Goal: Information Seeking & Learning: Learn about a topic

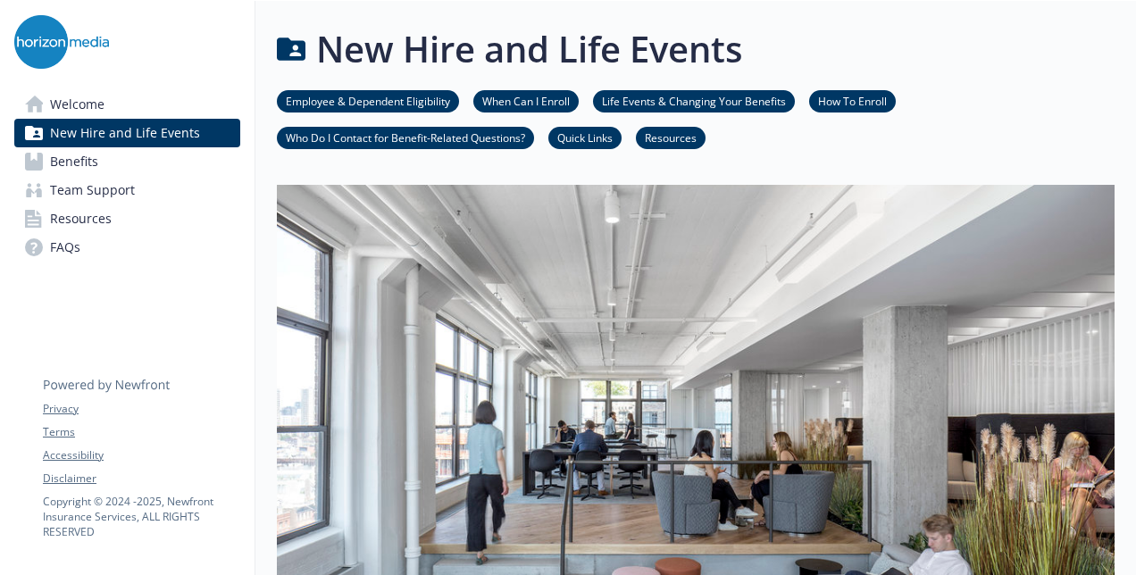
click at [113, 99] on link "Welcome" at bounding box center [127, 104] width 226 height 29
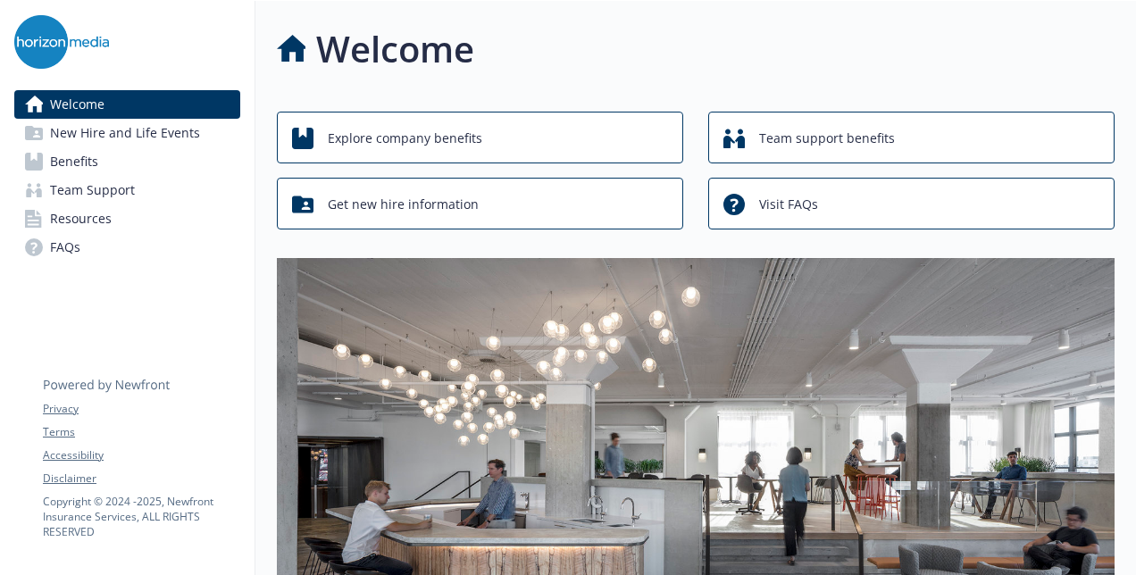
click at [105, 160] on link "Benefits" at bounding box center [127, 161] width 226 height 29
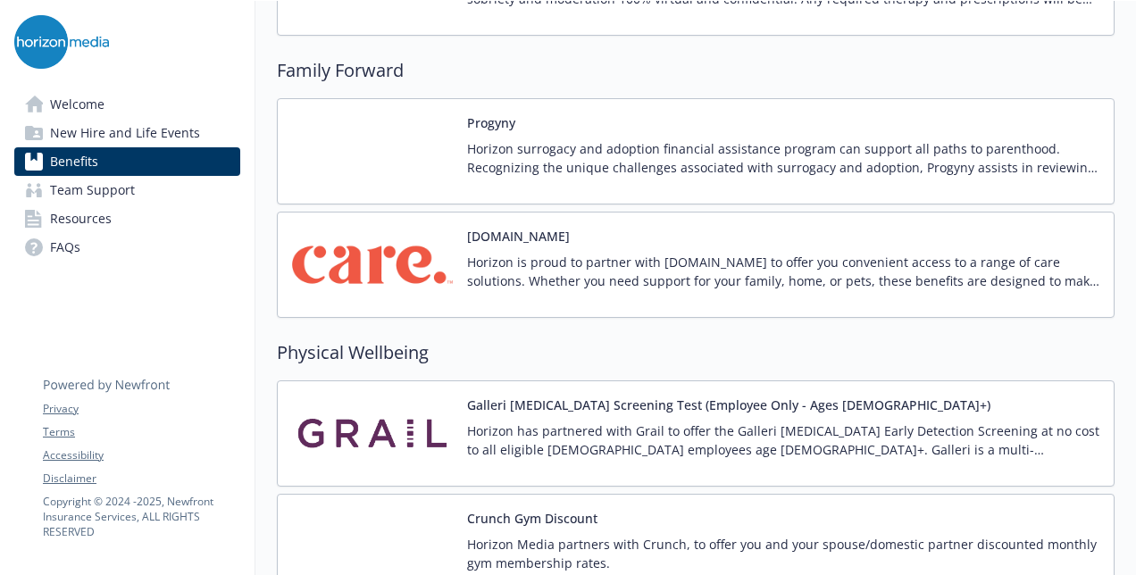
scroll to position [3930, 0]
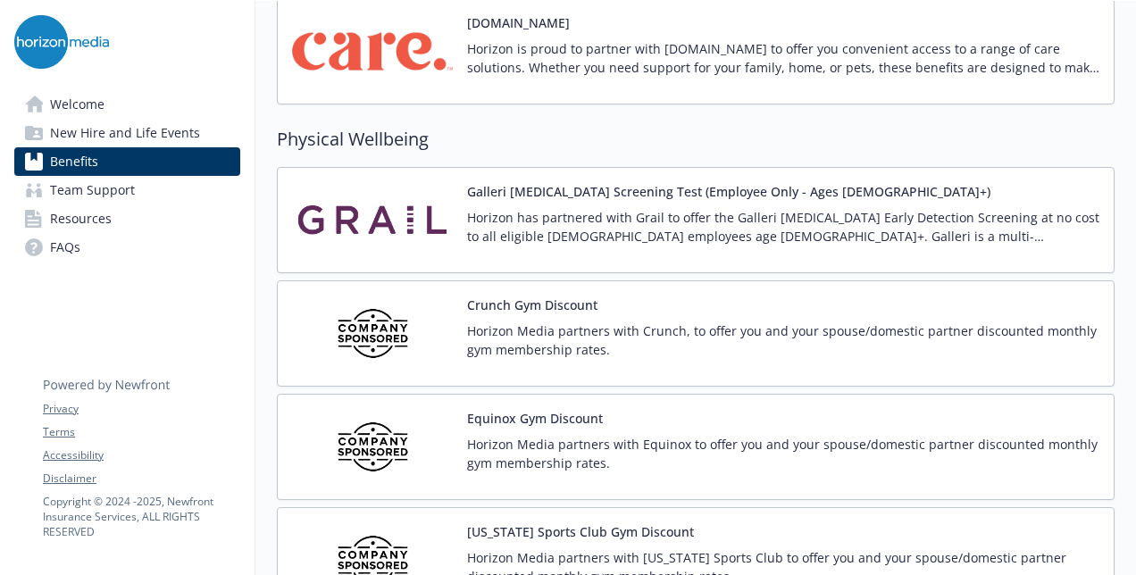
click at [551, 410] on div "Equinox Gym Discount Horizon Media partners with Equinox to offer you and your …" at bounding box center [783, 447] width 632 height 76
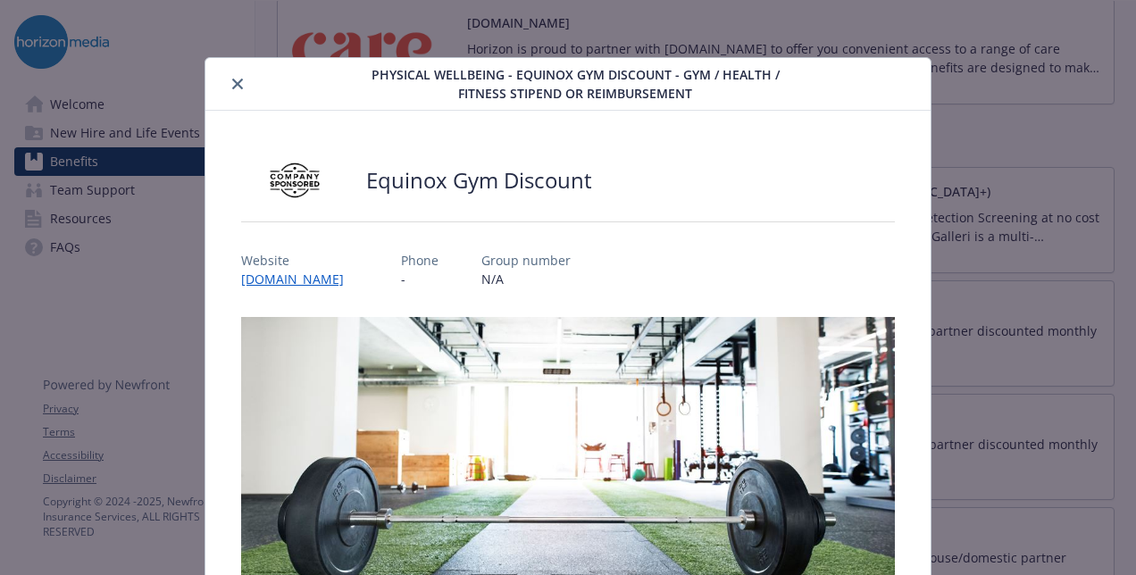
scroll to position [54, 0]
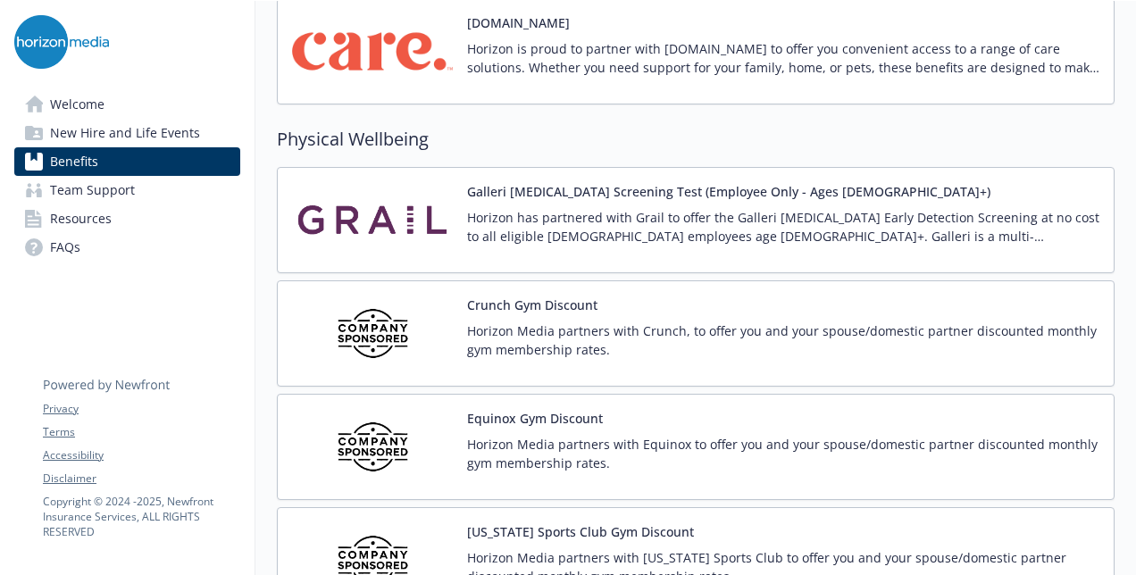
click at [627, 435] on p "Horizon Media partners with Equinox to offer you and your spouse/domestic partn…" at bounding box center [783, 454] width 632 height 38
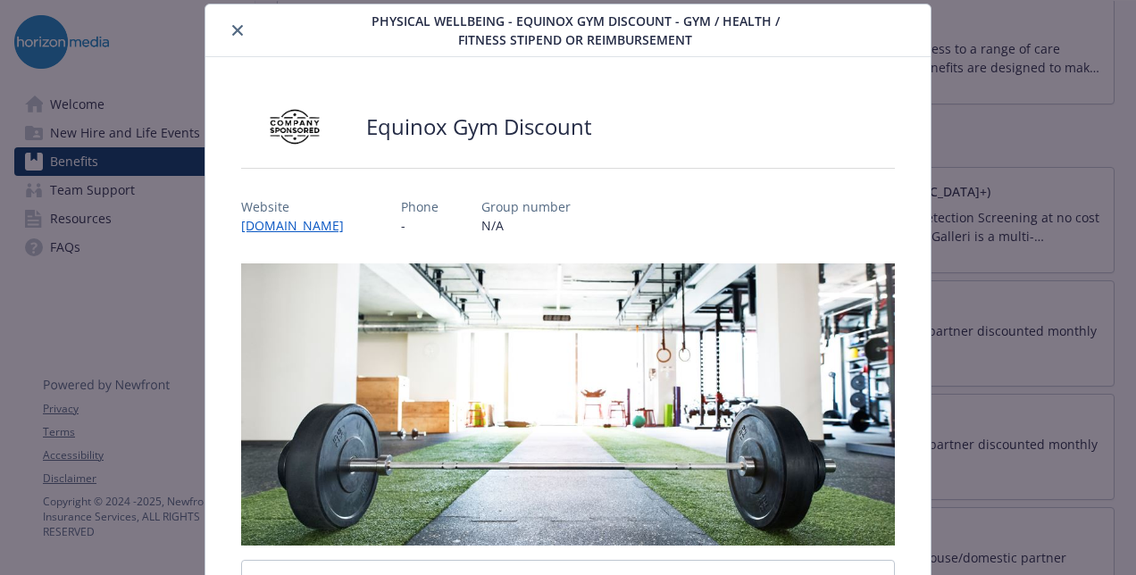
scroll to position [474, 0]
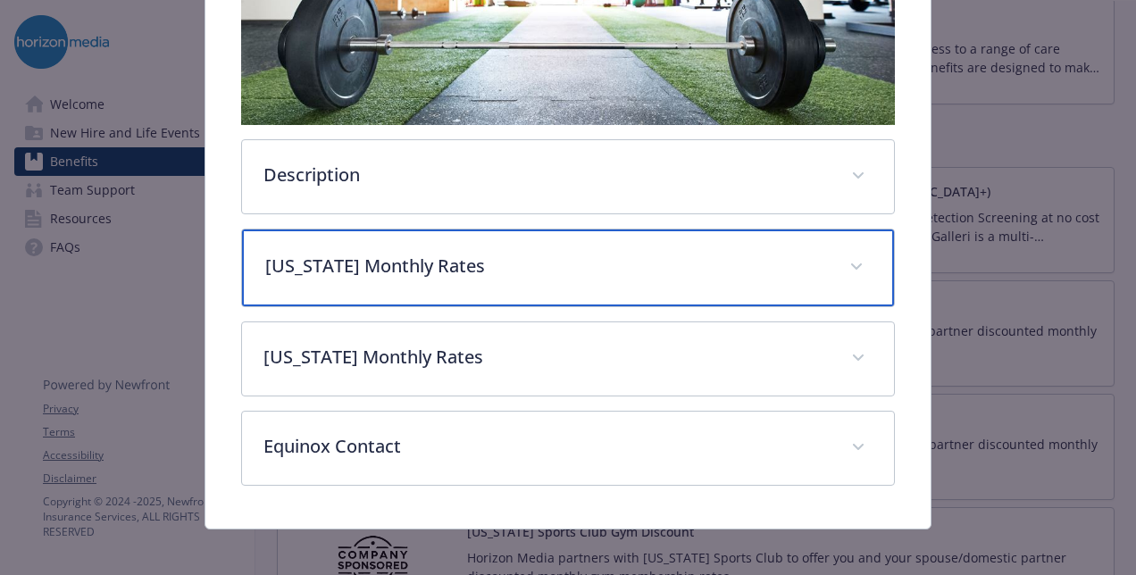
click at [427, 253] on p "New York Monthly Rates" at bounding box center [546, 266] width 563 height 27
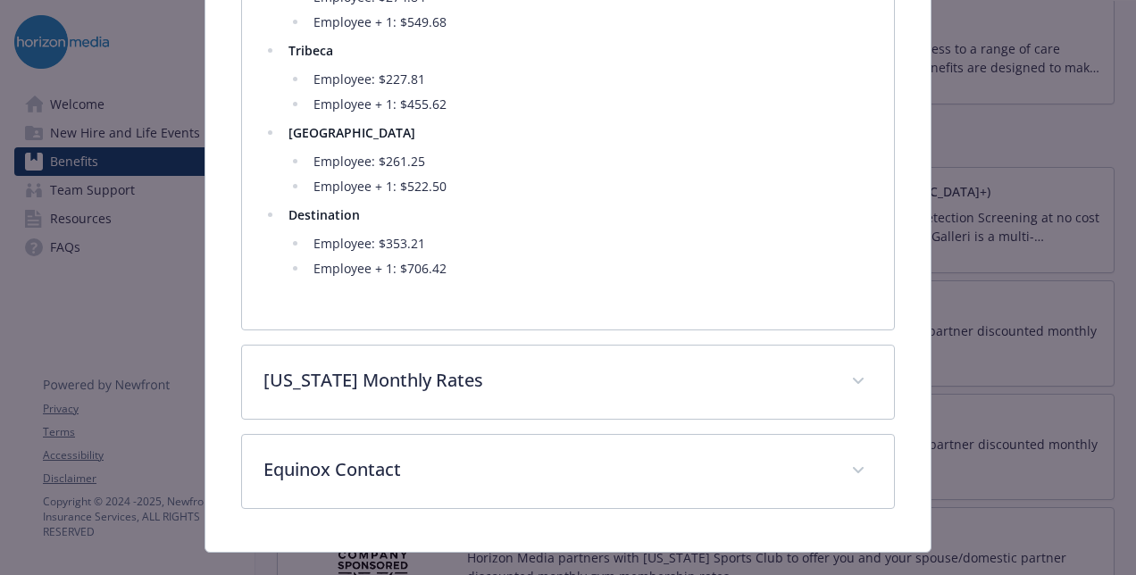
scroll to position [1275, 0]
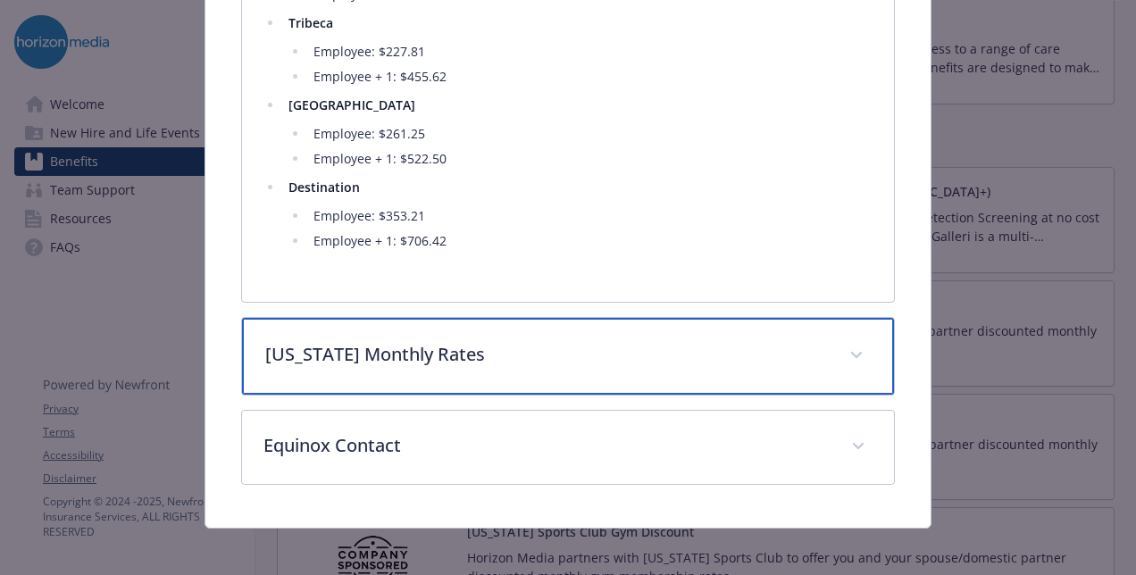
click at [672, 348] on p "California Monthly Rates" at bounding box center [546, 354] width 563 height 27
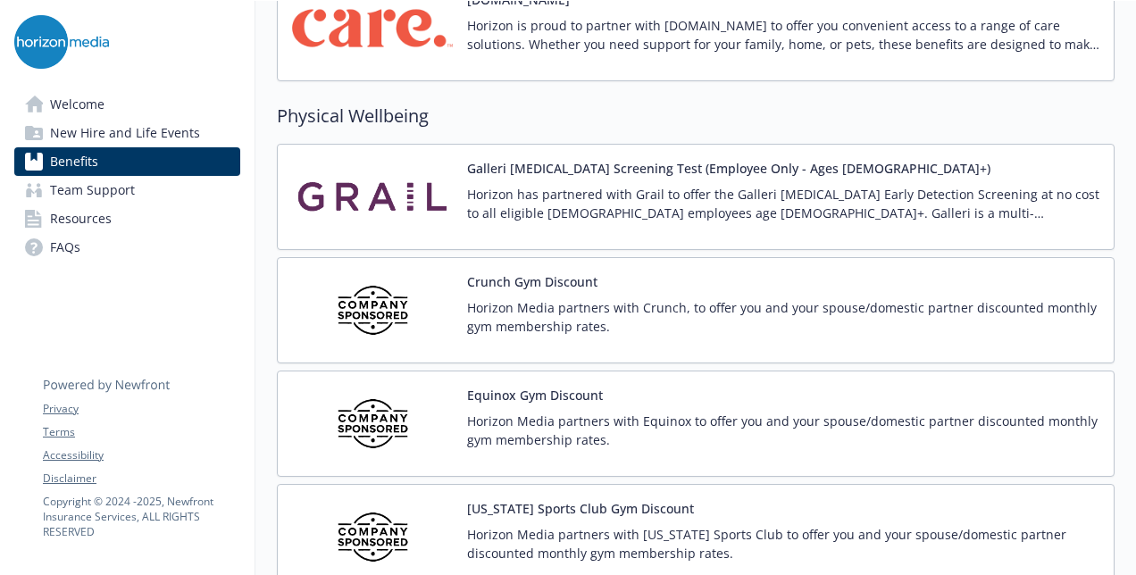
scroll to position [4019, 0]
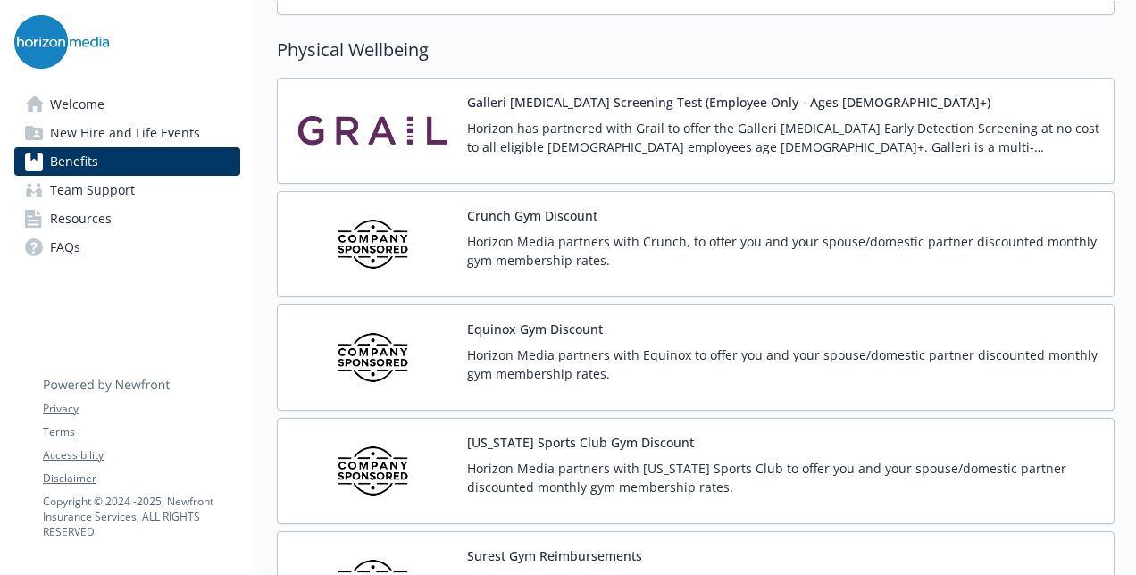
click at [569, 320] on button "Equinox Gym Discount" at bounding box center [535, 329] width 136 height 19
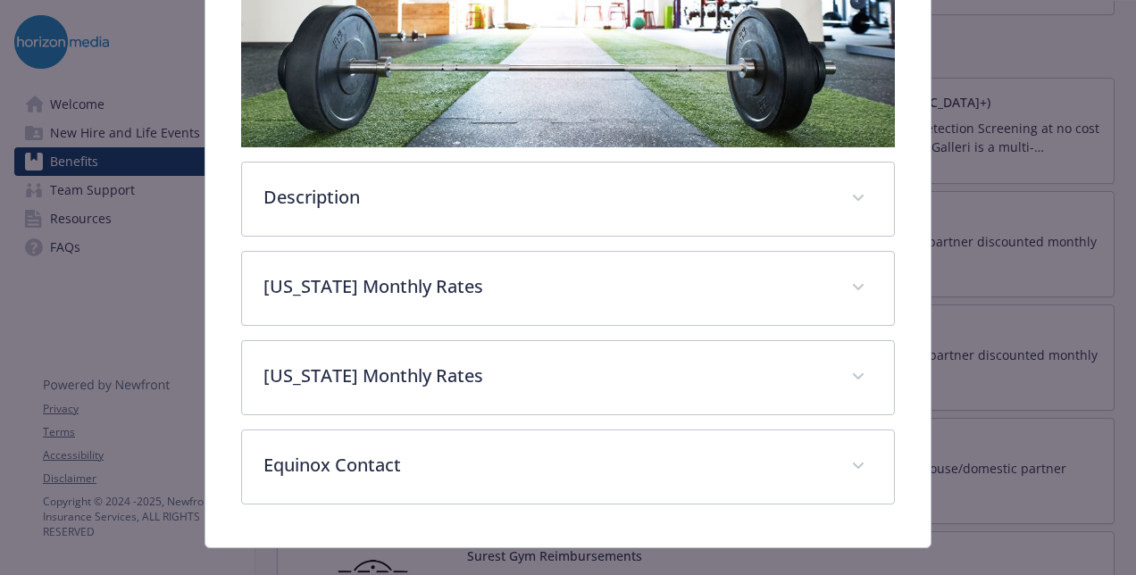
scroll to position [474, 0]
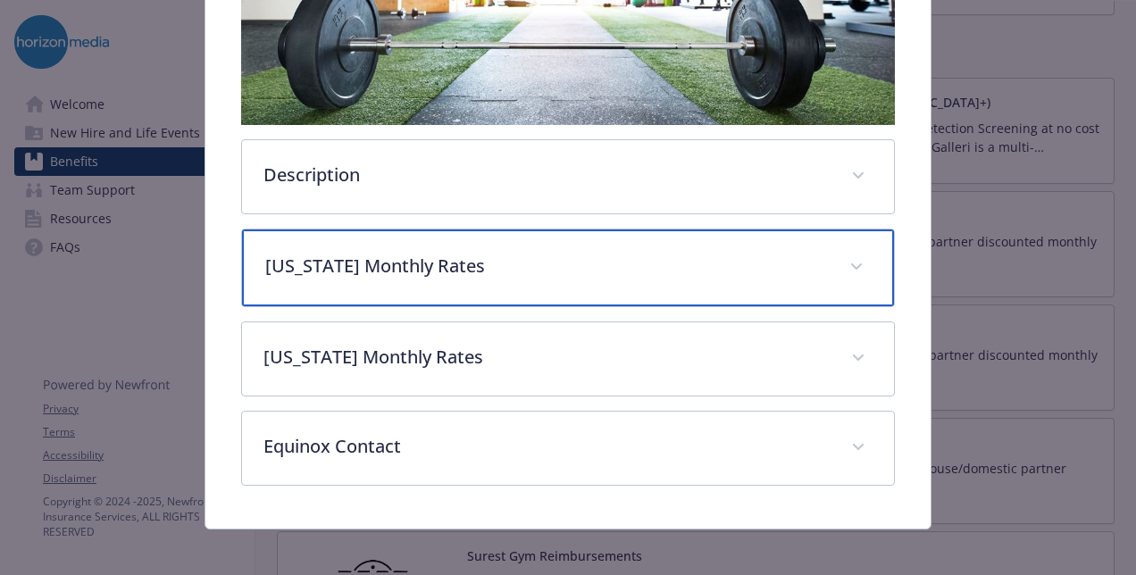
click at [484, 253] on p "New York Monthly Rates" at bounding box center [546, 266] width 563 height 27
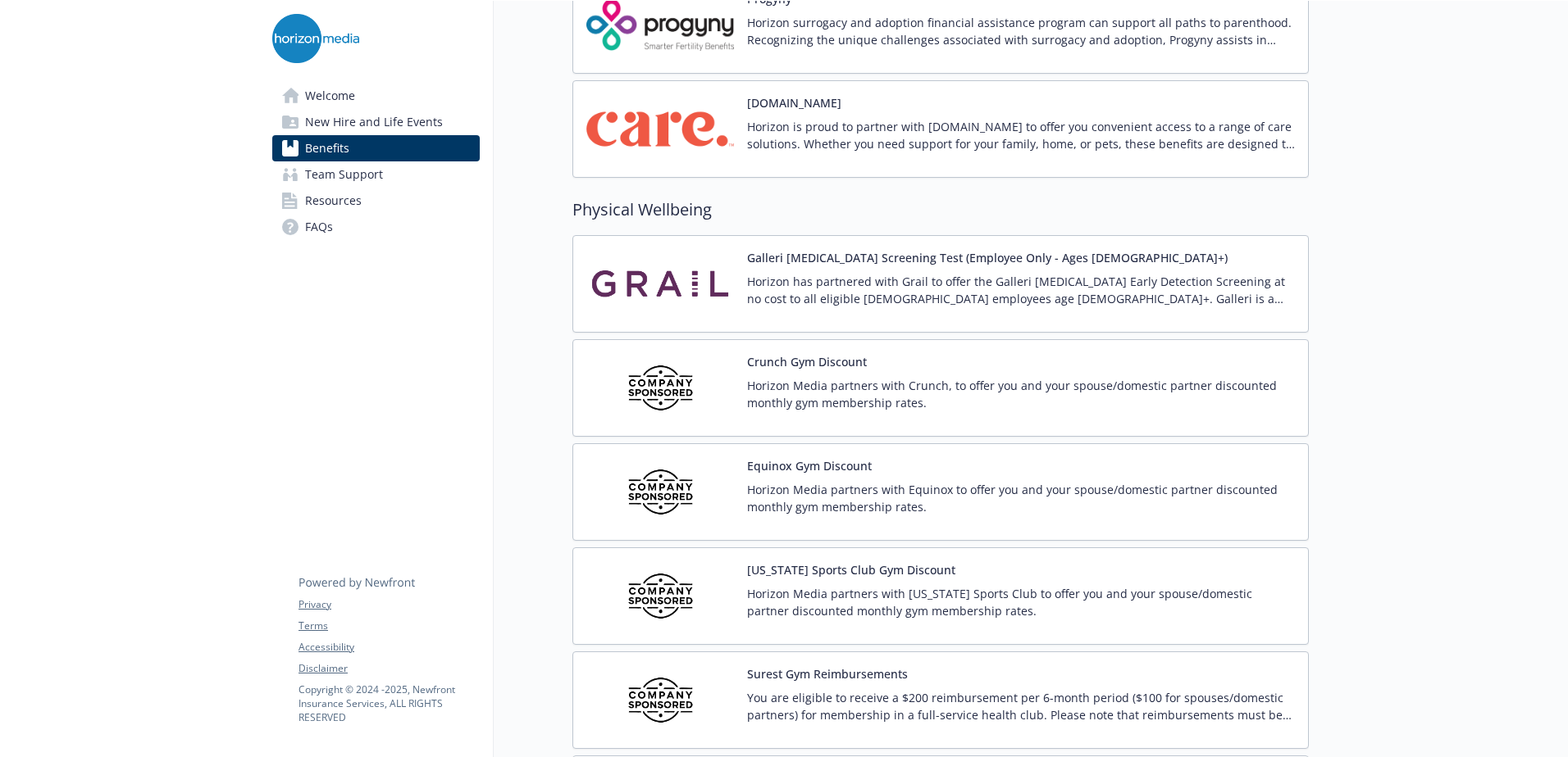
scroll to position [3524, 0]
drag, startPoint x: 280, startPoint y: 0, endPoint x: 1456, endPoint y: 108, distance: 1180.9
click at [1042, 119] on p "Horizon is proud to partner with [DOMAIN_NAME] to offer you convenient access t…" at bounding box center [1021, 136] width 548 height 35
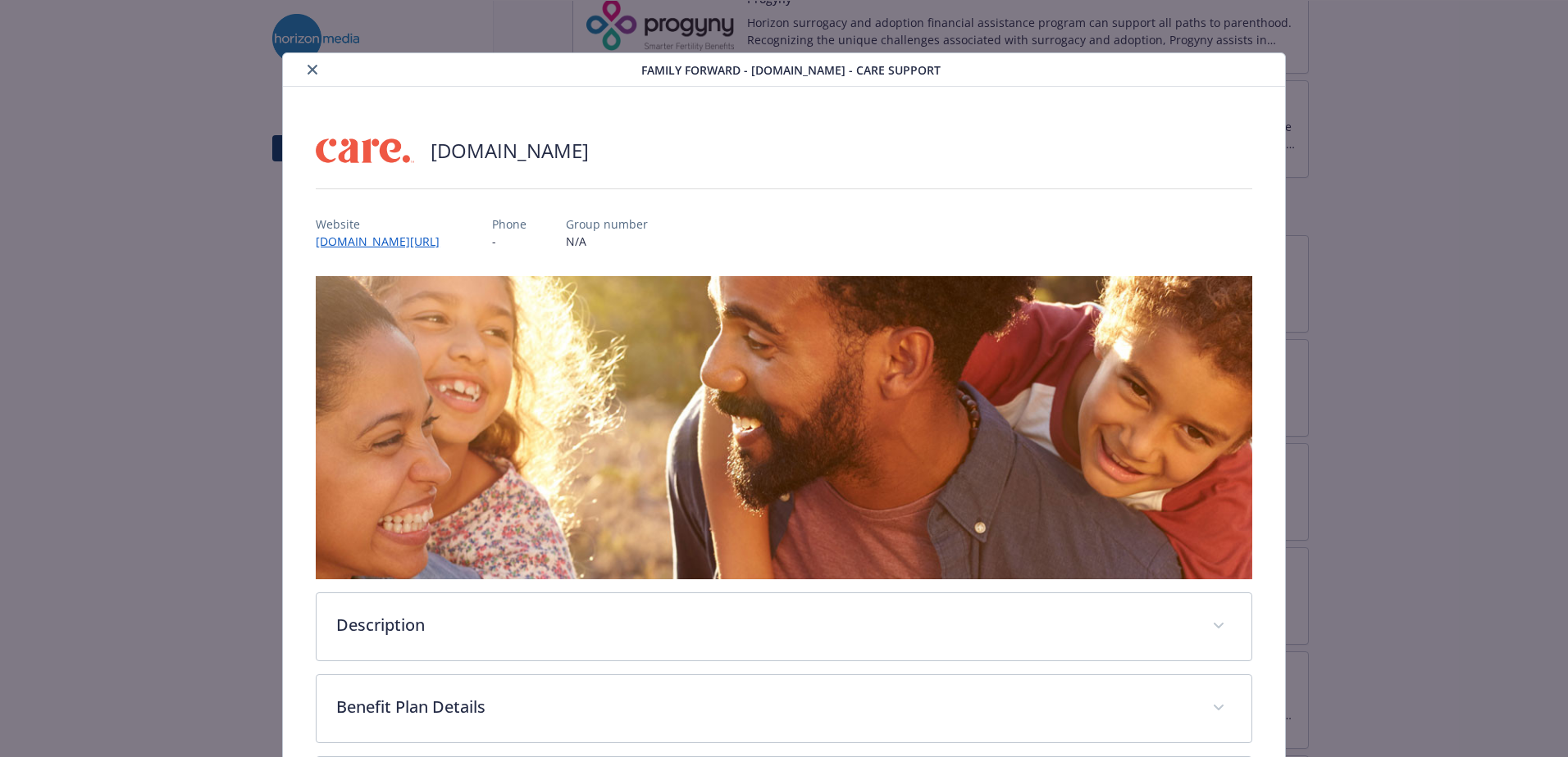
scroll to position [46, 0]
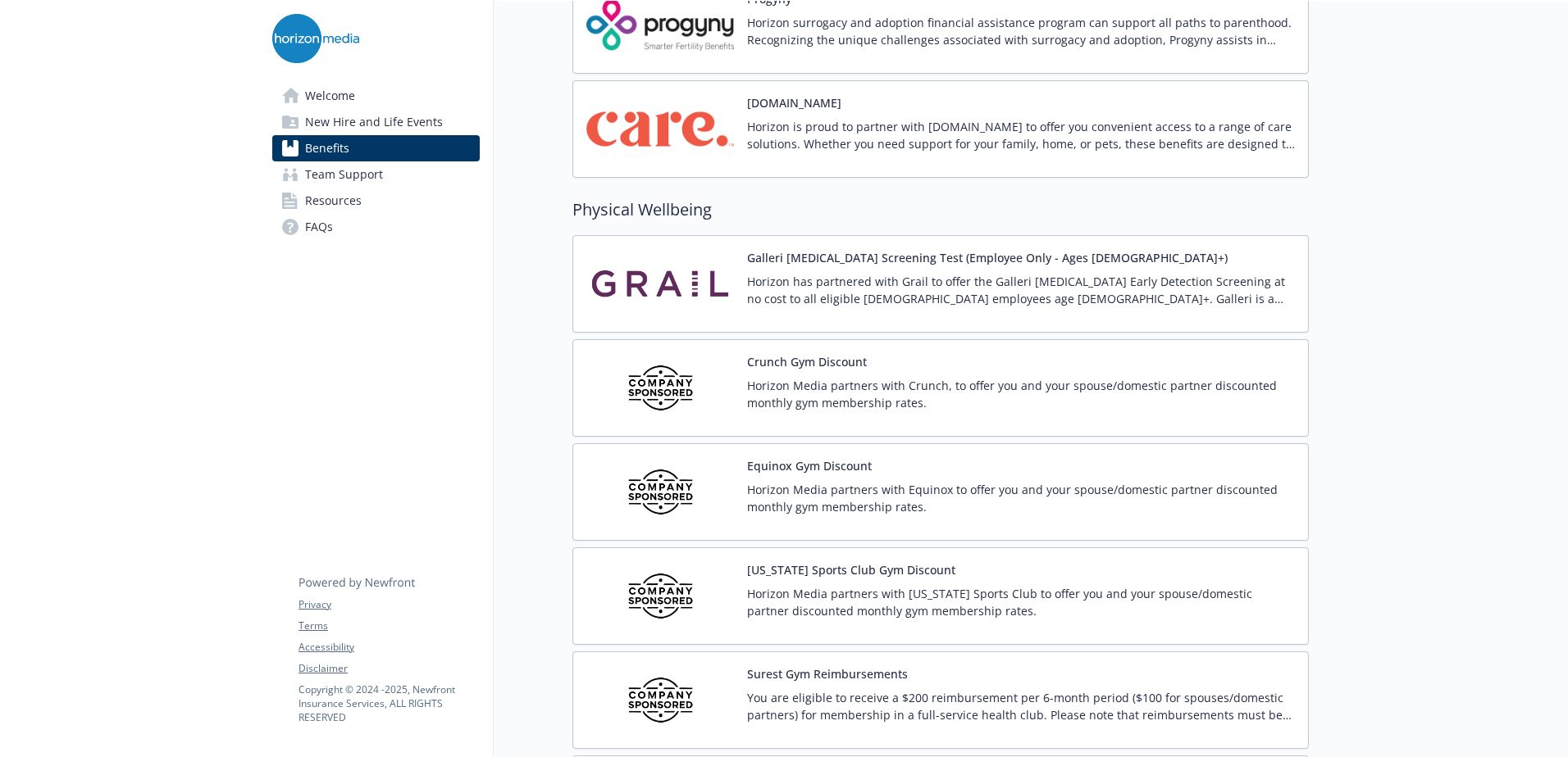
drag, startPoint x: 1541, startPoint y: 113, endPoint x: 1506, endPoint y: 4, distance: 114.5
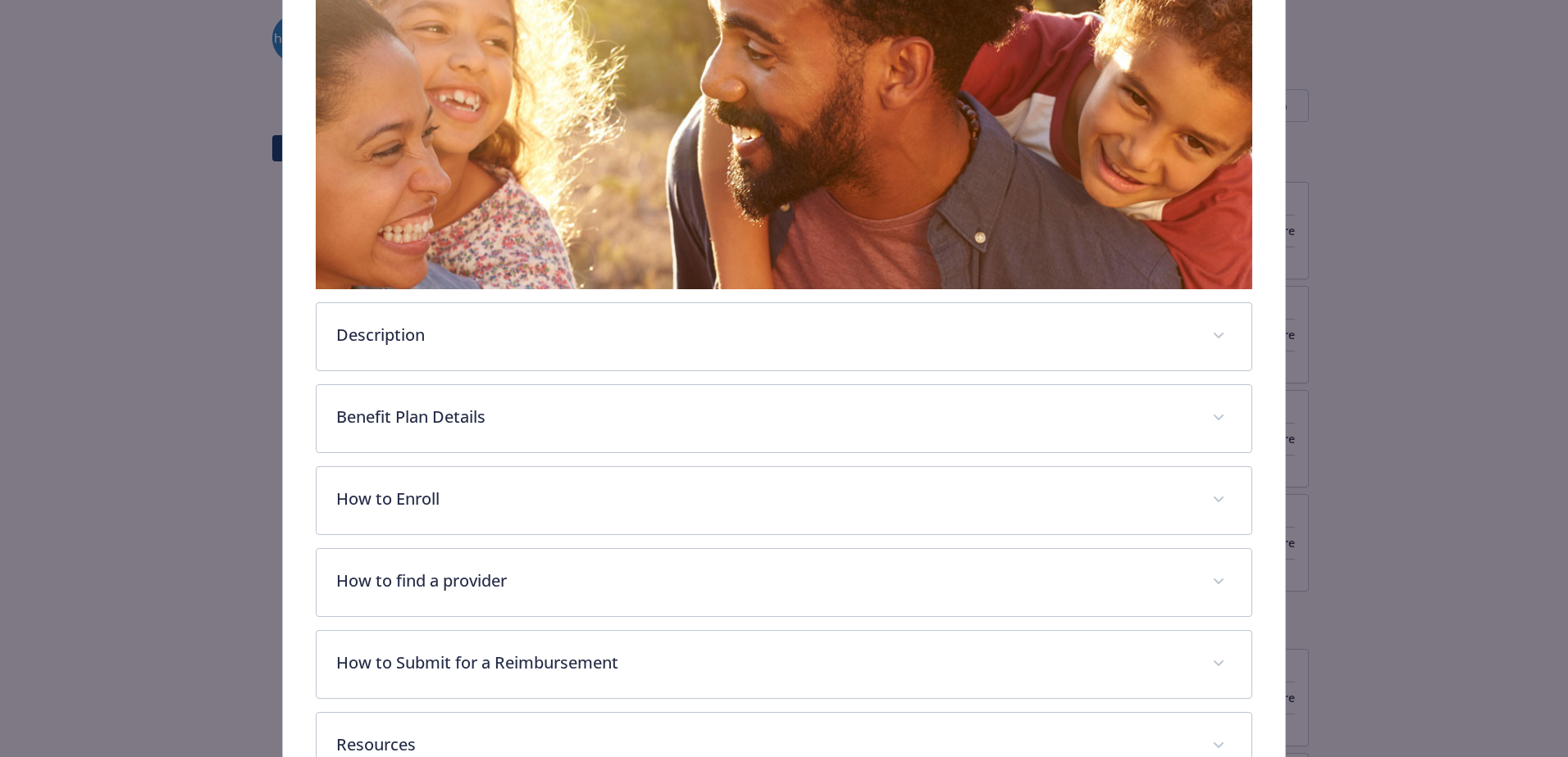
scroll to position [295, 0]
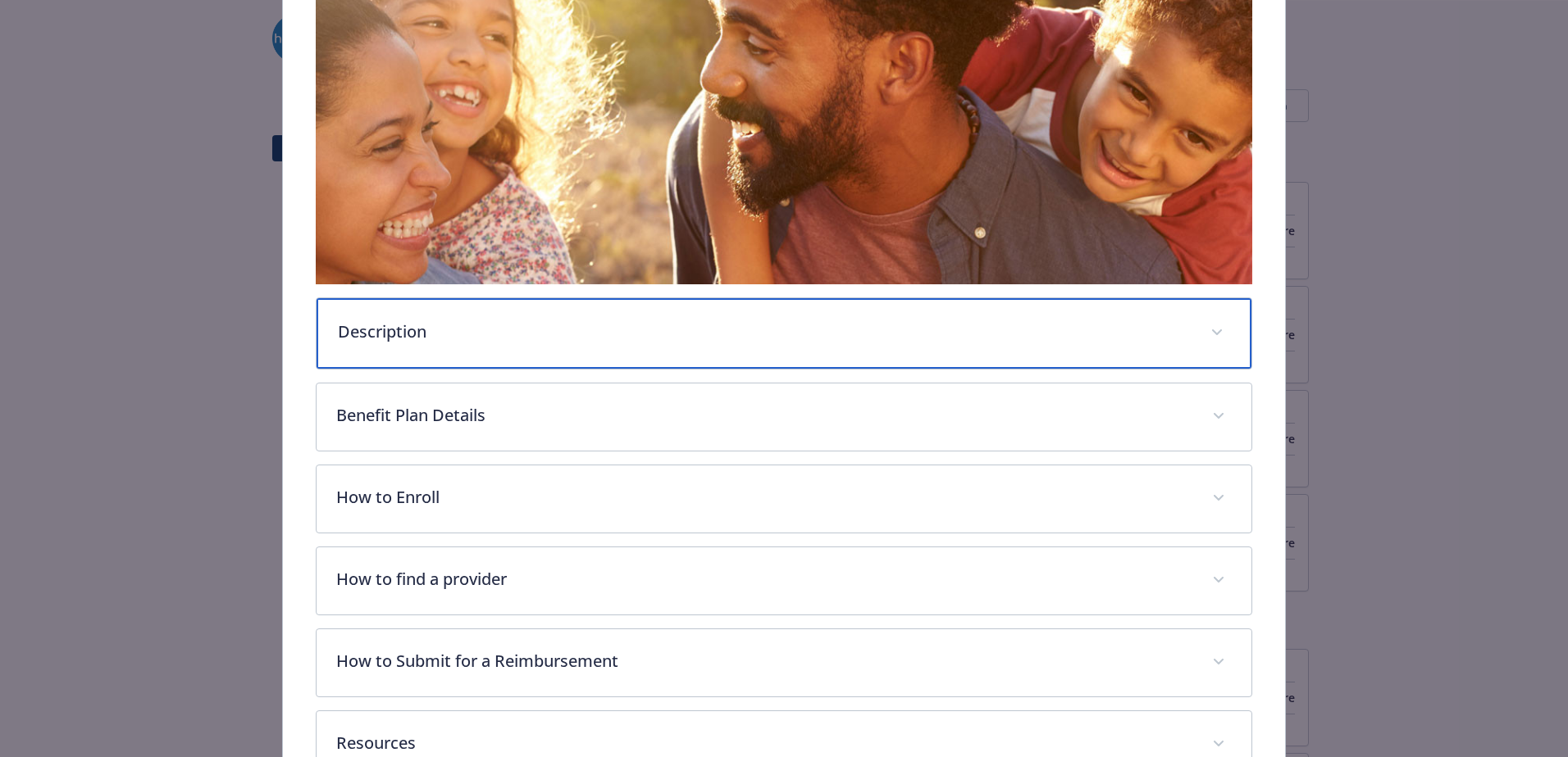
click at [476, 324] on p "Description" at bounding box center [764, 331] width 853 height 25
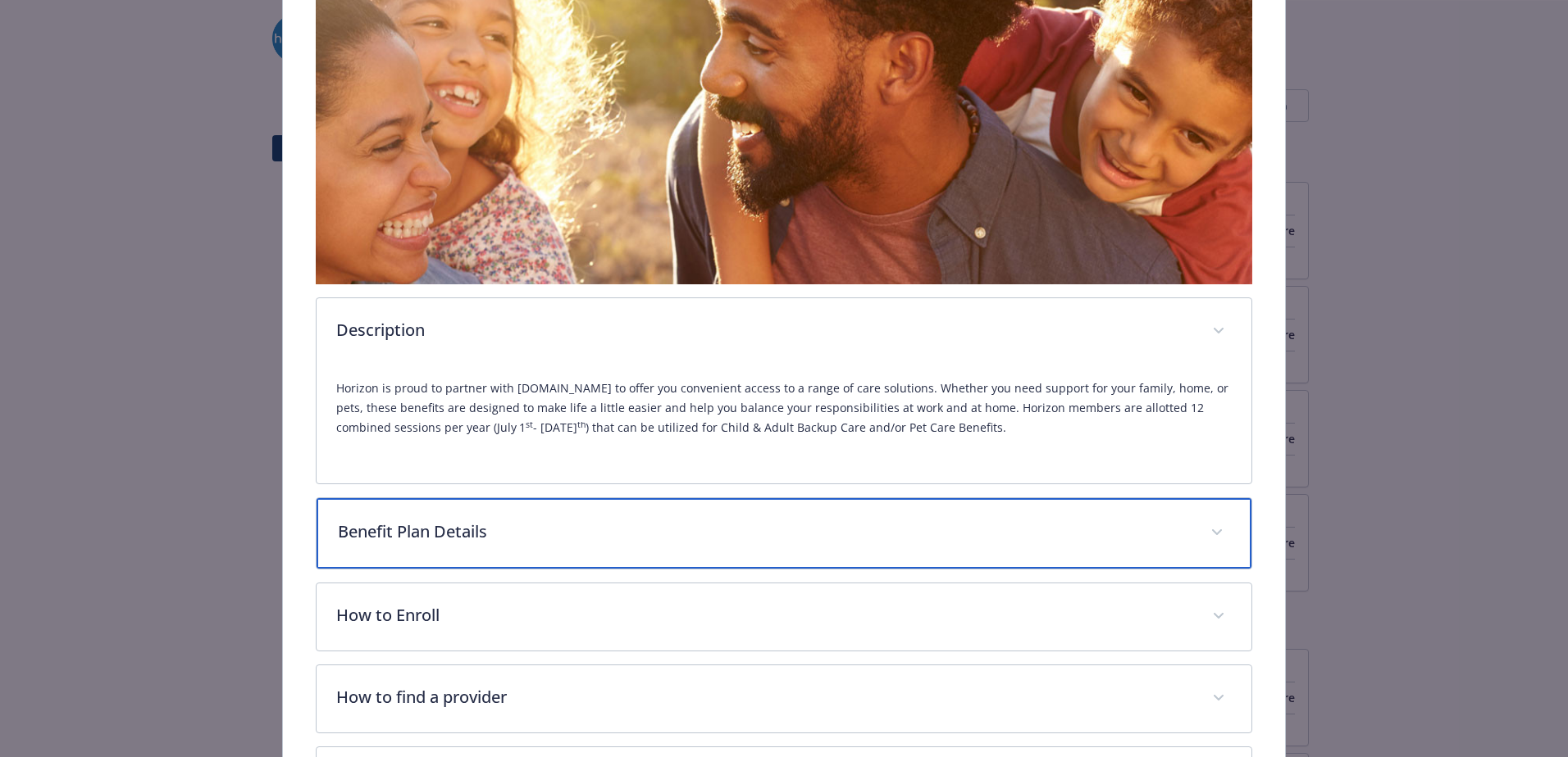
click at [829, 526] on p "Benefit Plan Details" at bounding box center [764, 531] width 853 height 25
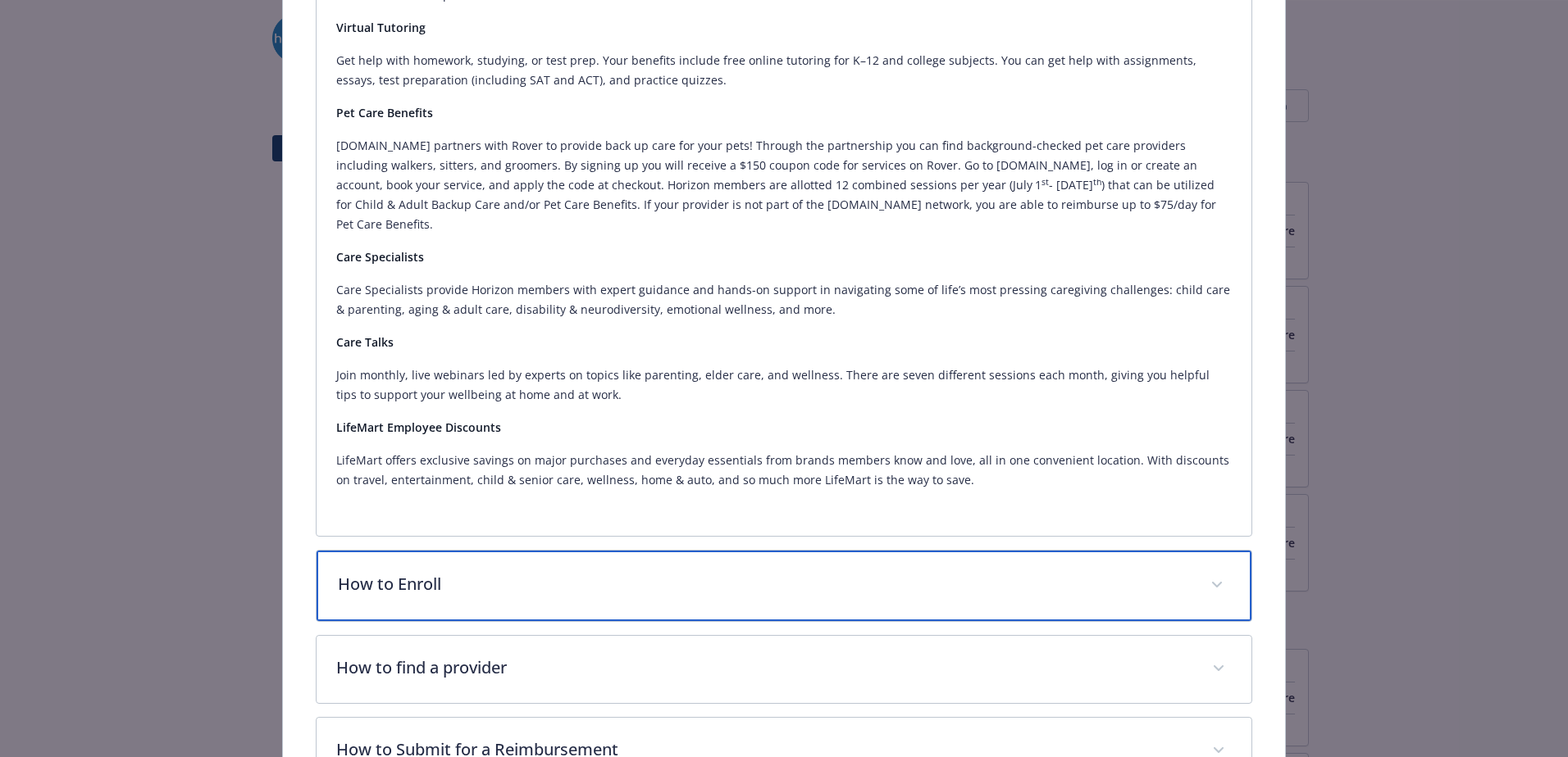
click at [565, 572] on p "How to Enroll" at bounding box center [764, 584] width 853 height 25
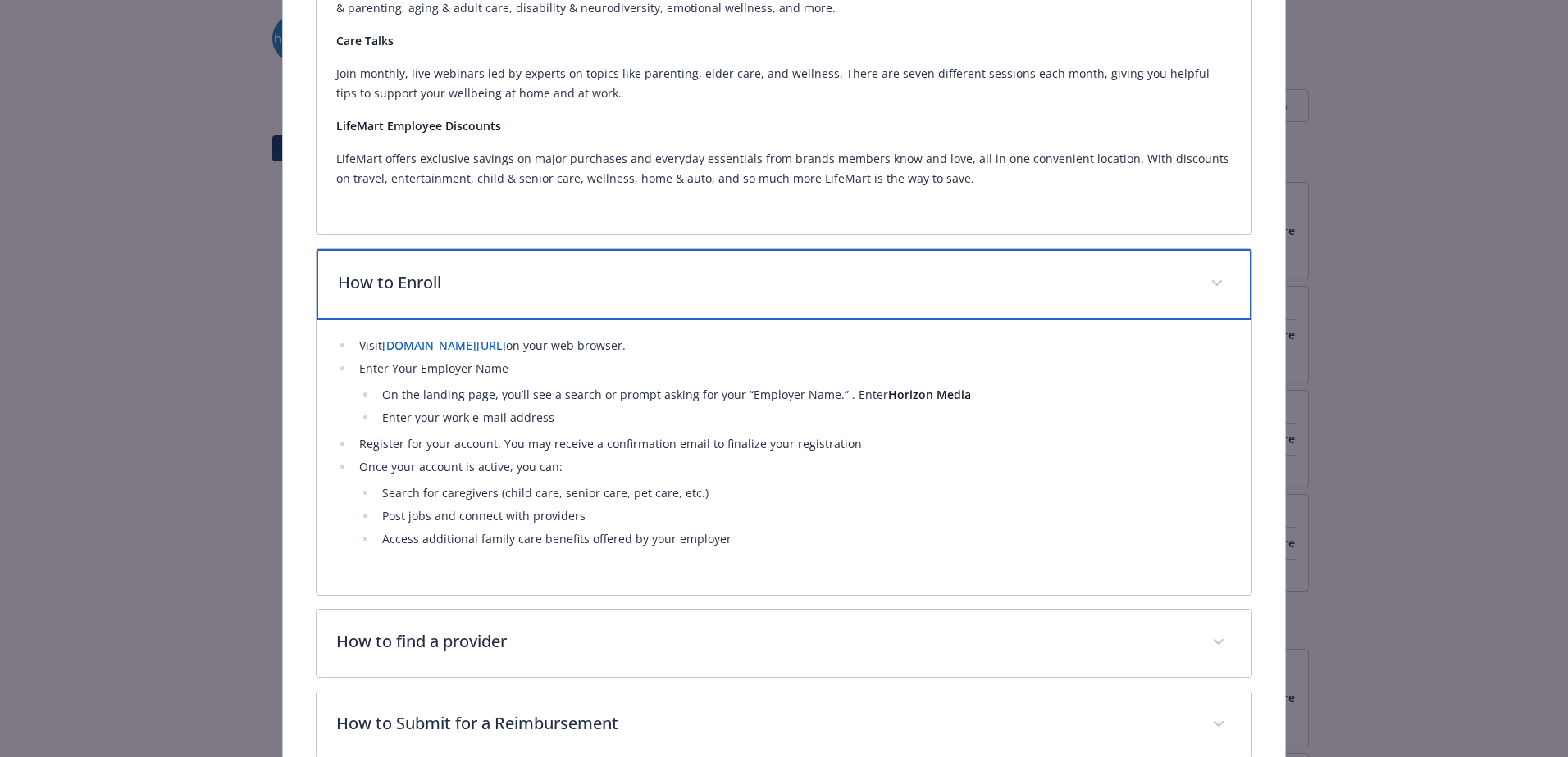
scroll to position [1357, 0]
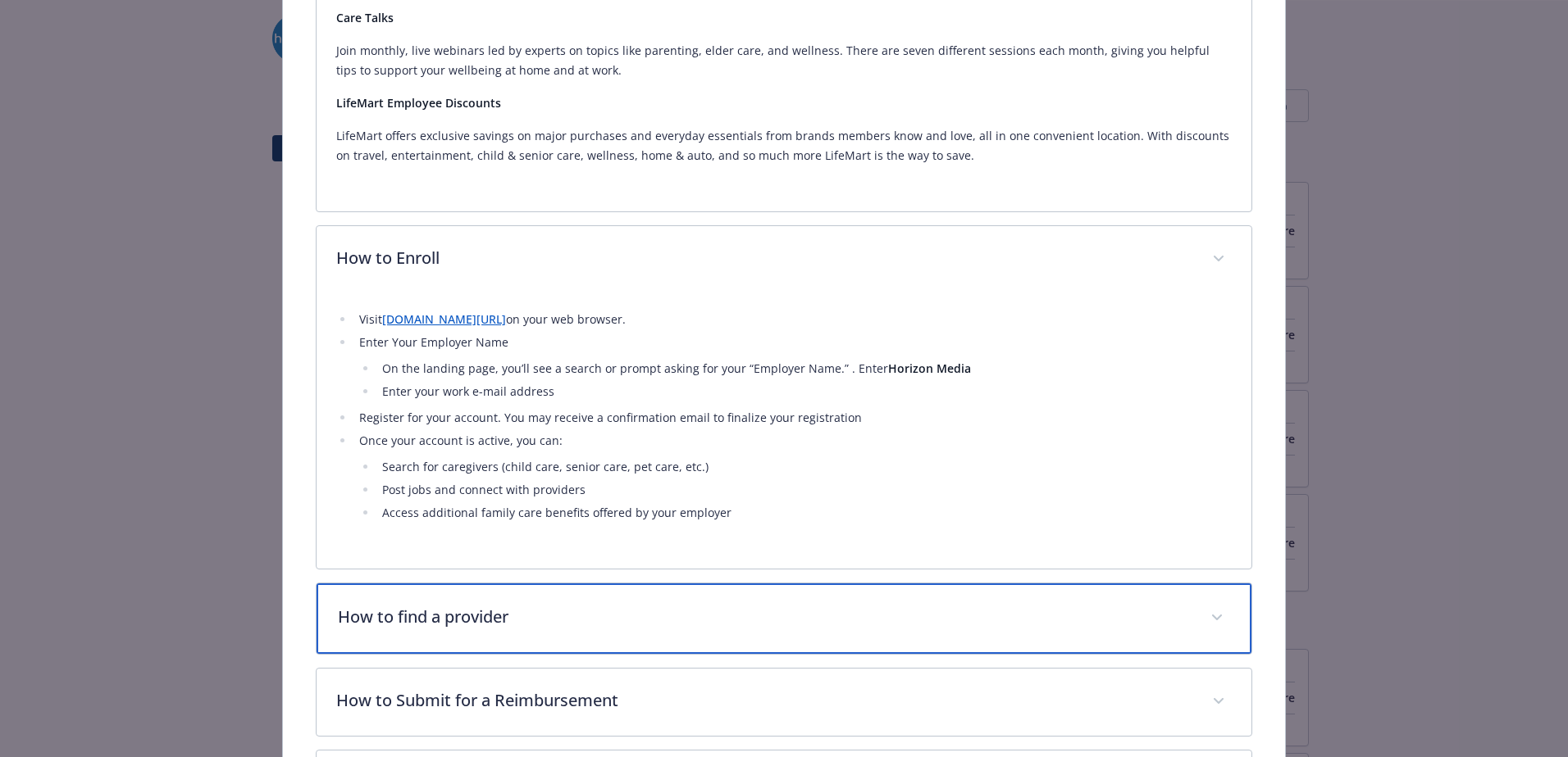
click at [384, 605] on p "How to find a provider" at bounding box center [764, 617] width 853 height 25
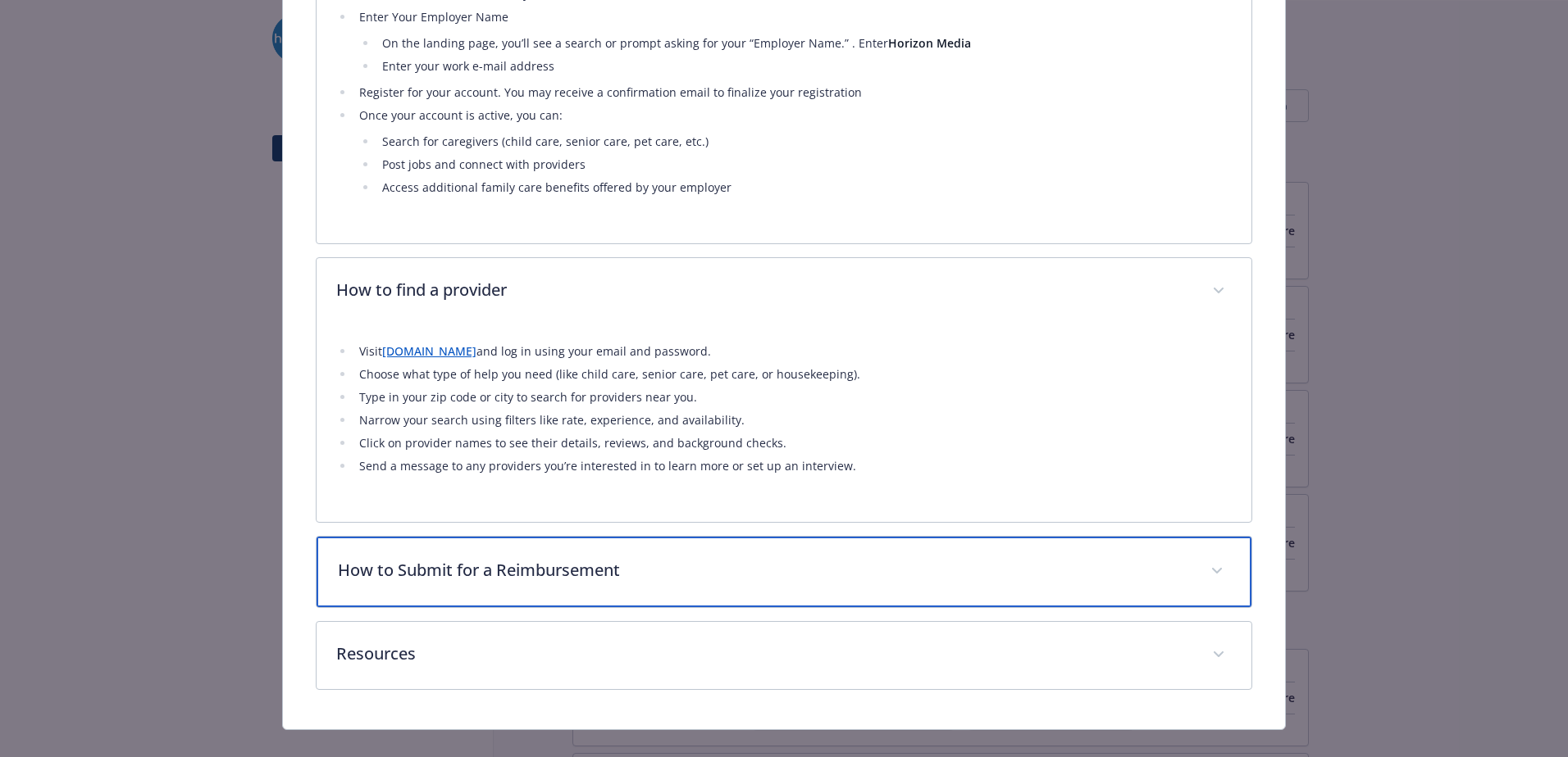
click at [562, 564] on div "How to Submit for a Reimbursement" at bounding box center [784, 572] width 935 height 71
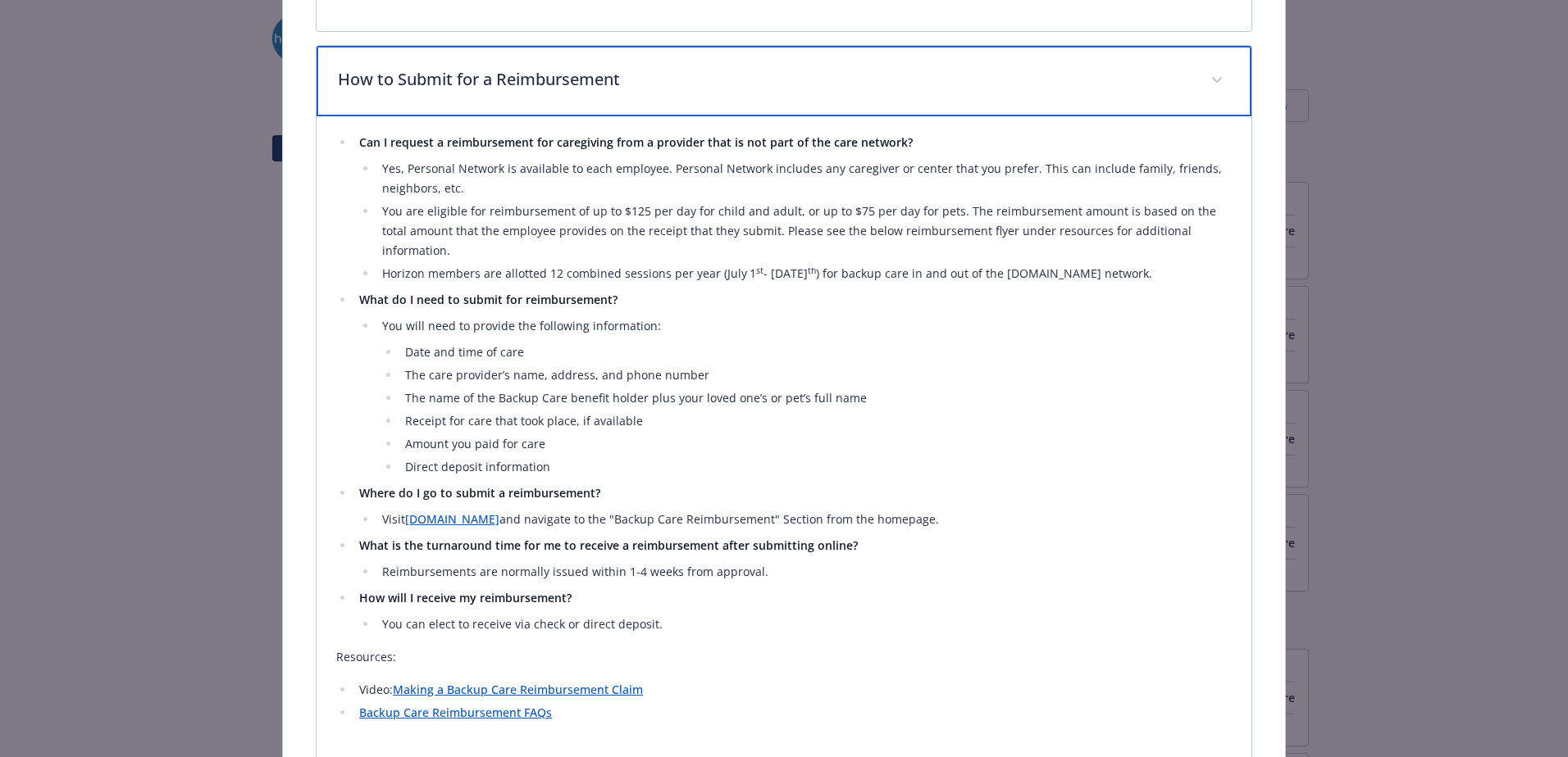
scroll to position [2175, 0]
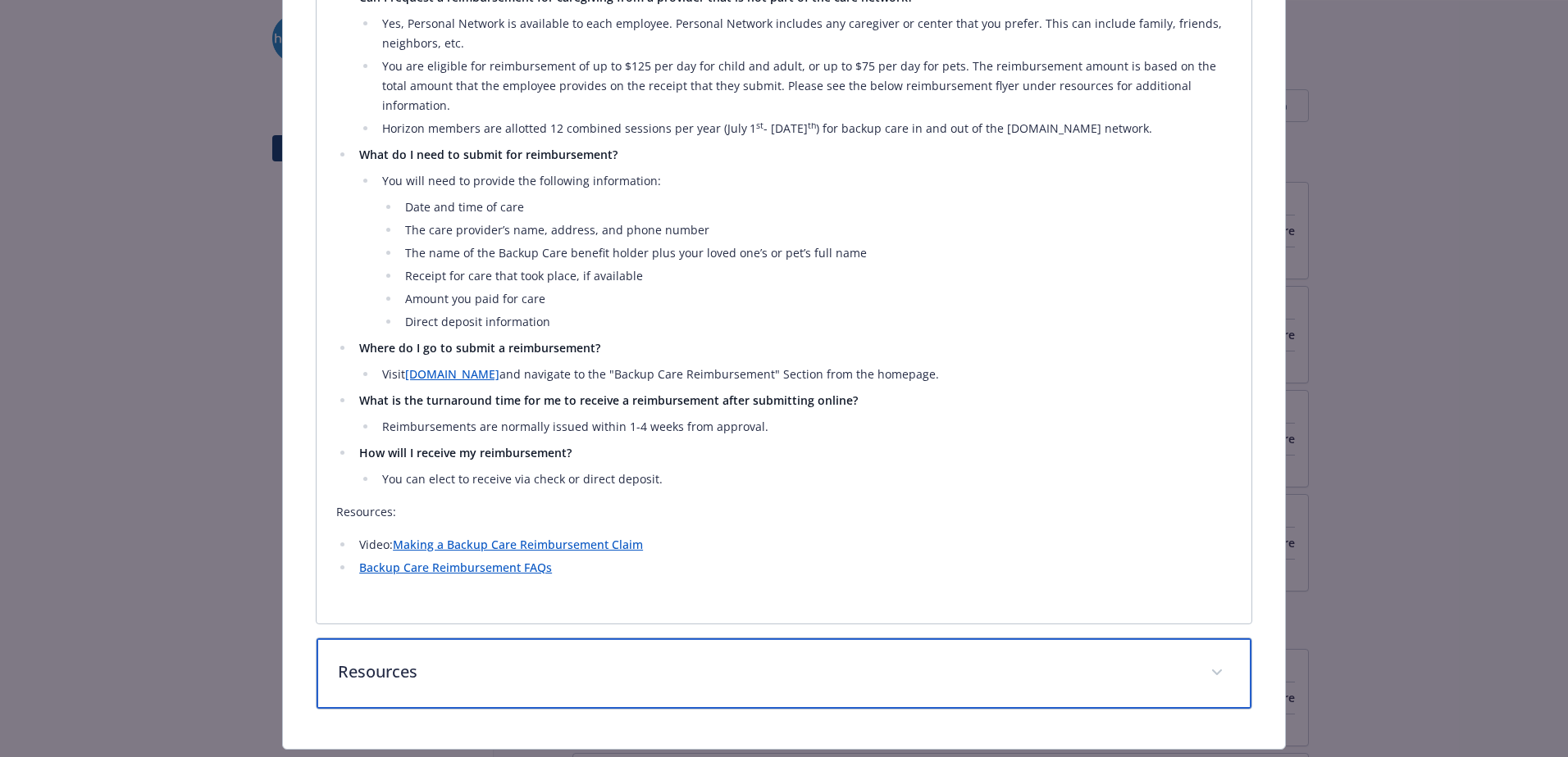
click at [704, 660] on p "Resources" at bounding box center [764, 672] width 853 height 25
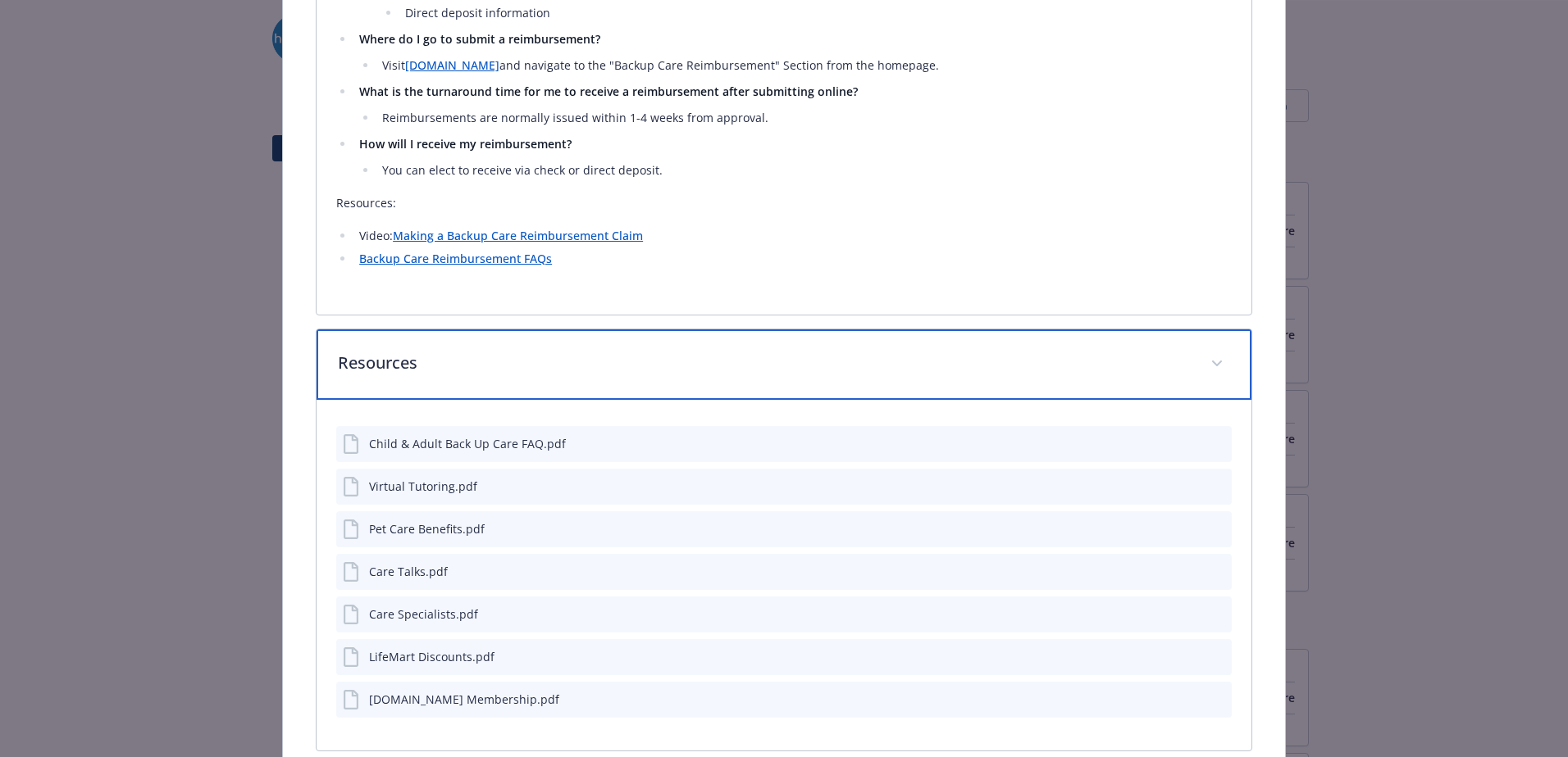
scroll to position [2644, 0]
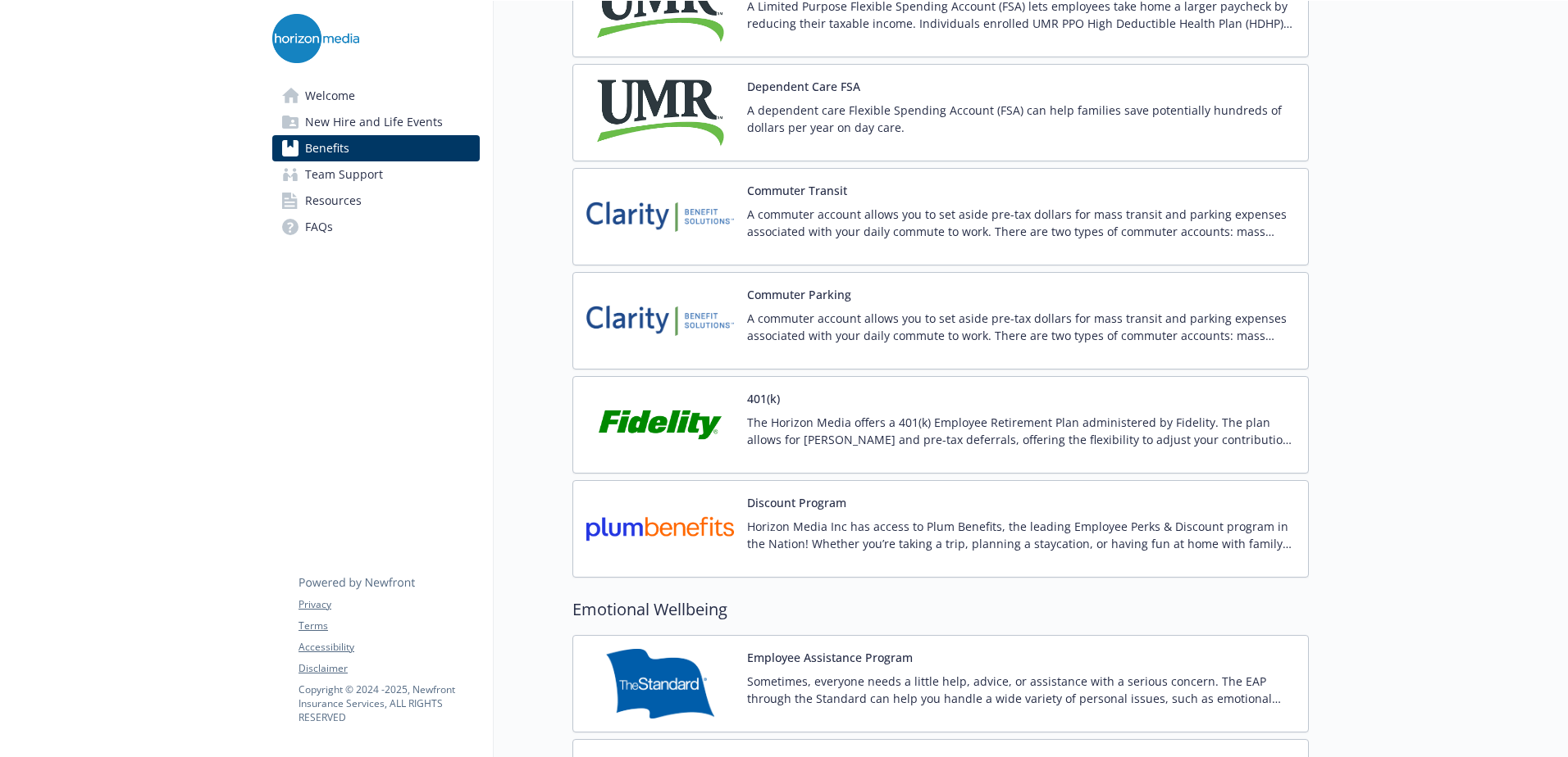
scroll to position [2951, 0]
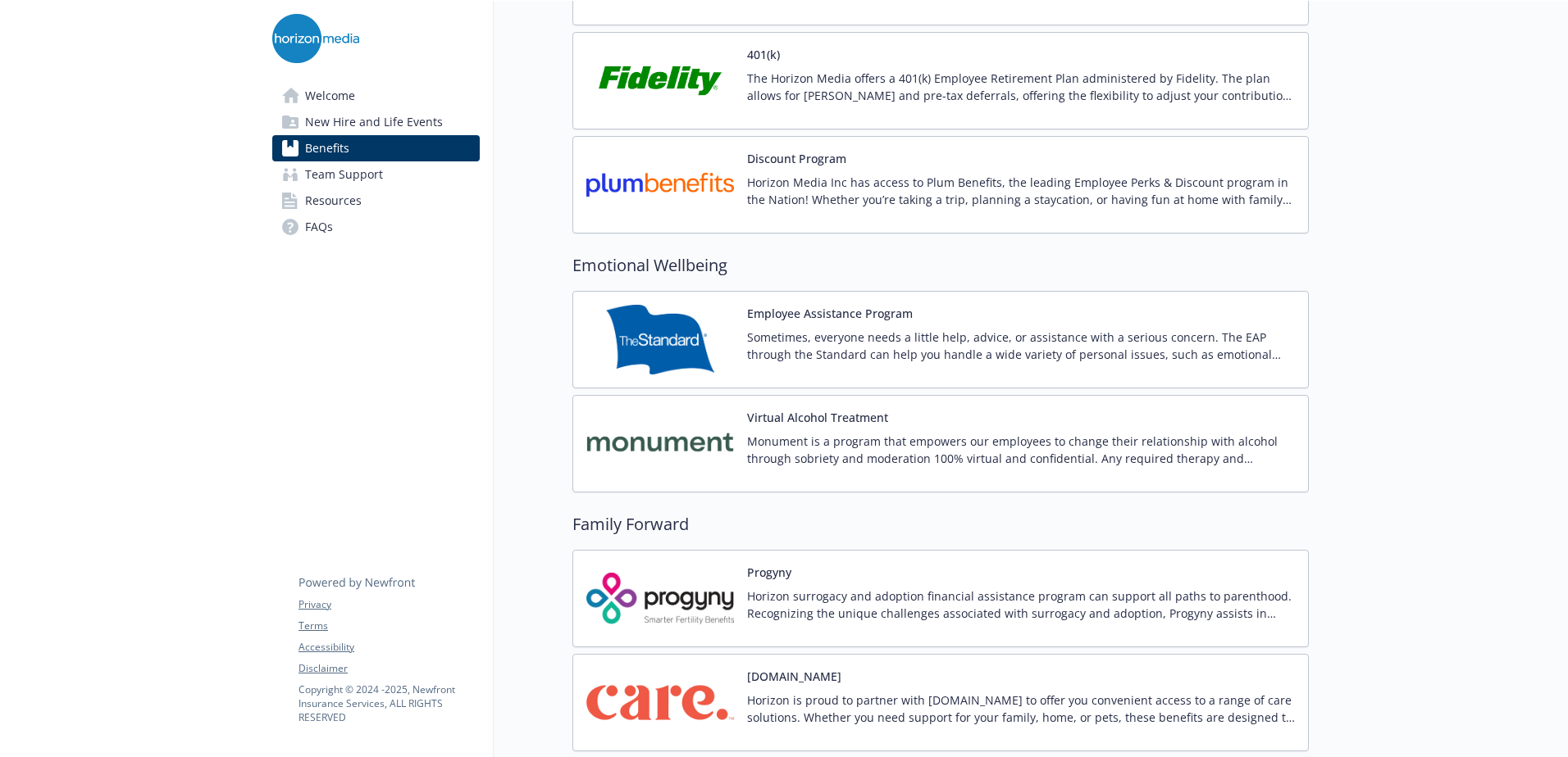
click at [864, 692] on p "Horizon is proud to partner with [DOMAIN_NAME] to offer you convenient access t…" at bounding box center [1021, 709] width 548 height 35
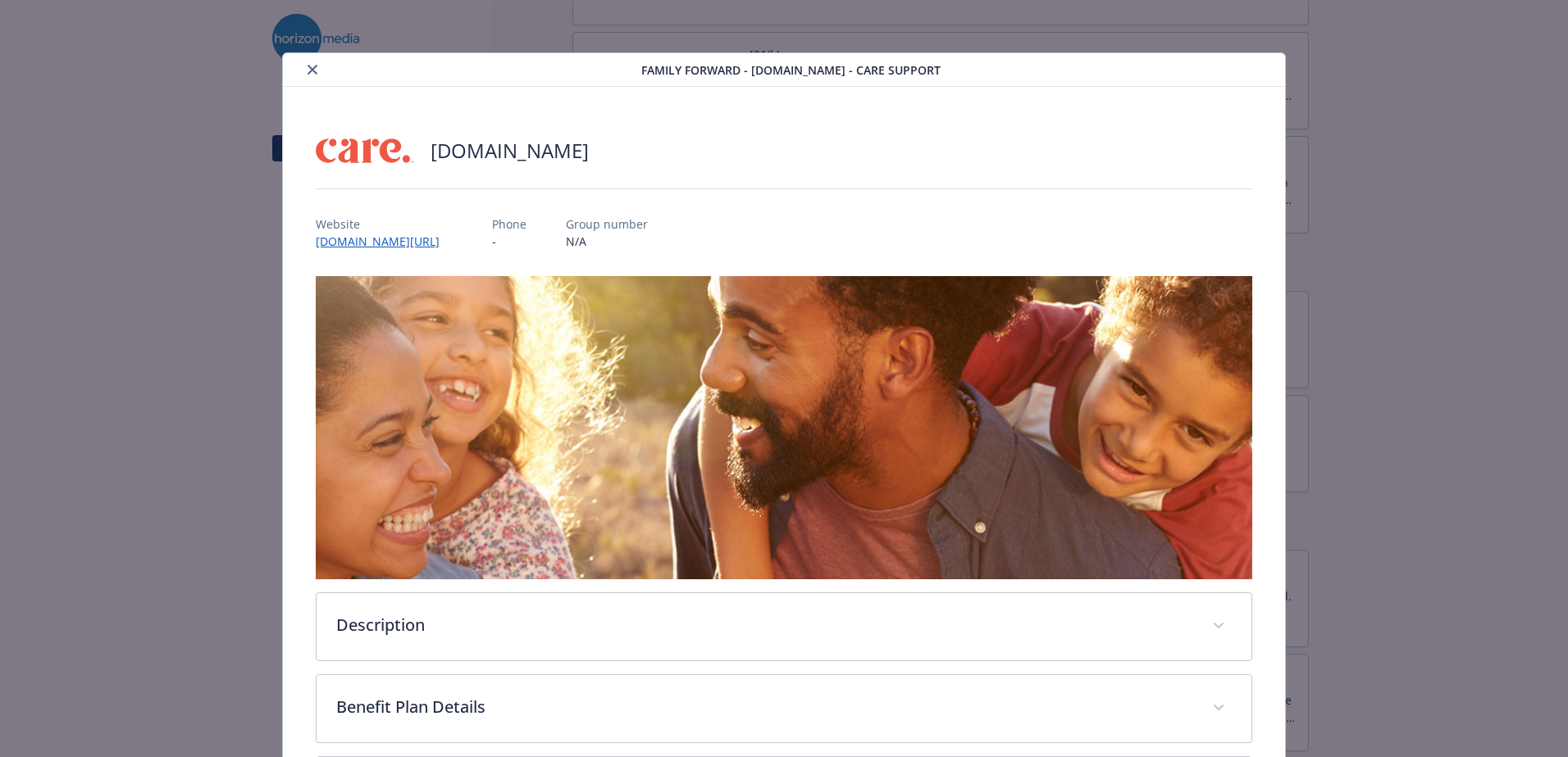
scroll to position [50, 0]
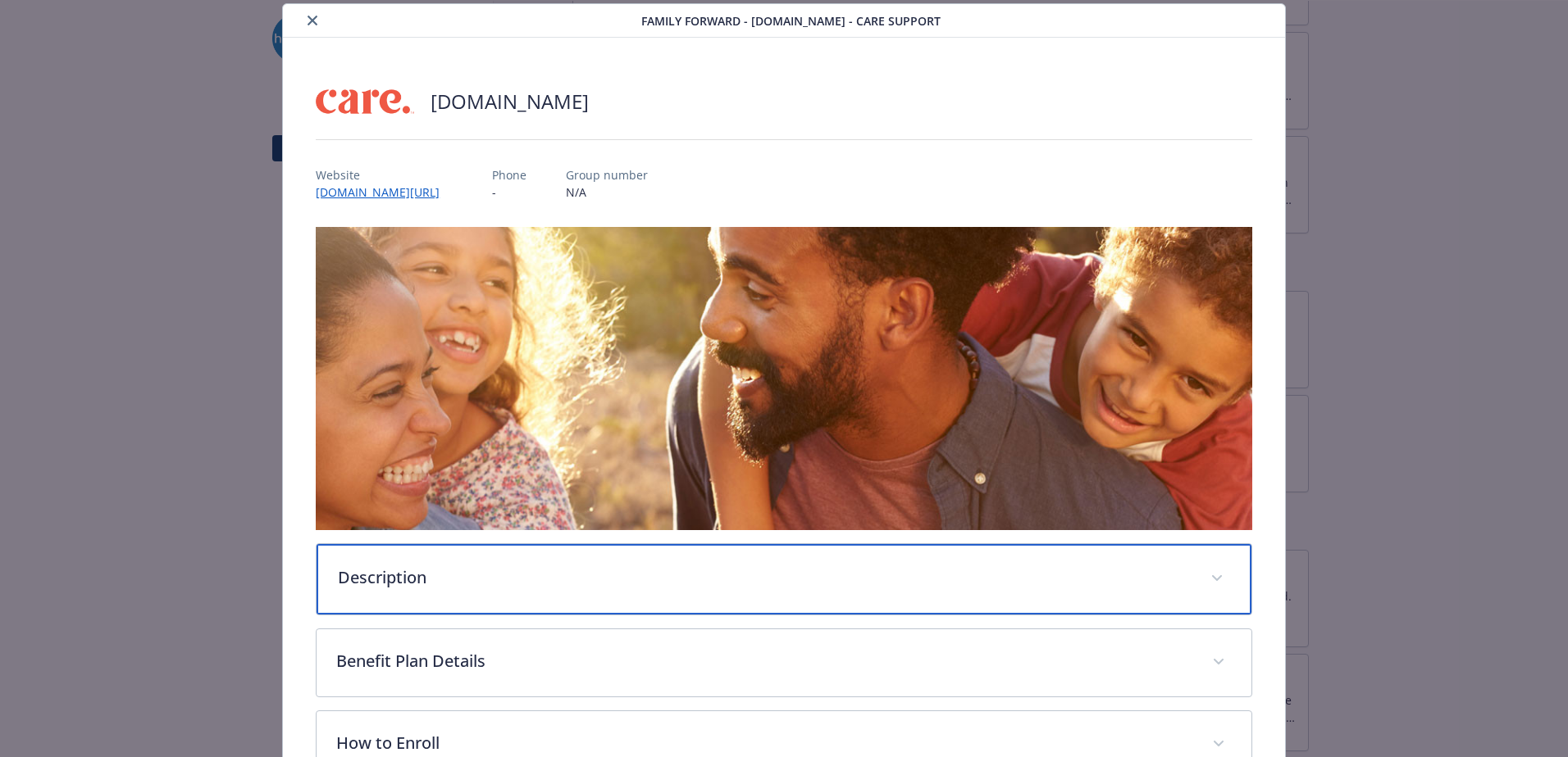
click at [527, 556] on div "Description" at bounding box center [784, 579] width 935 height 71
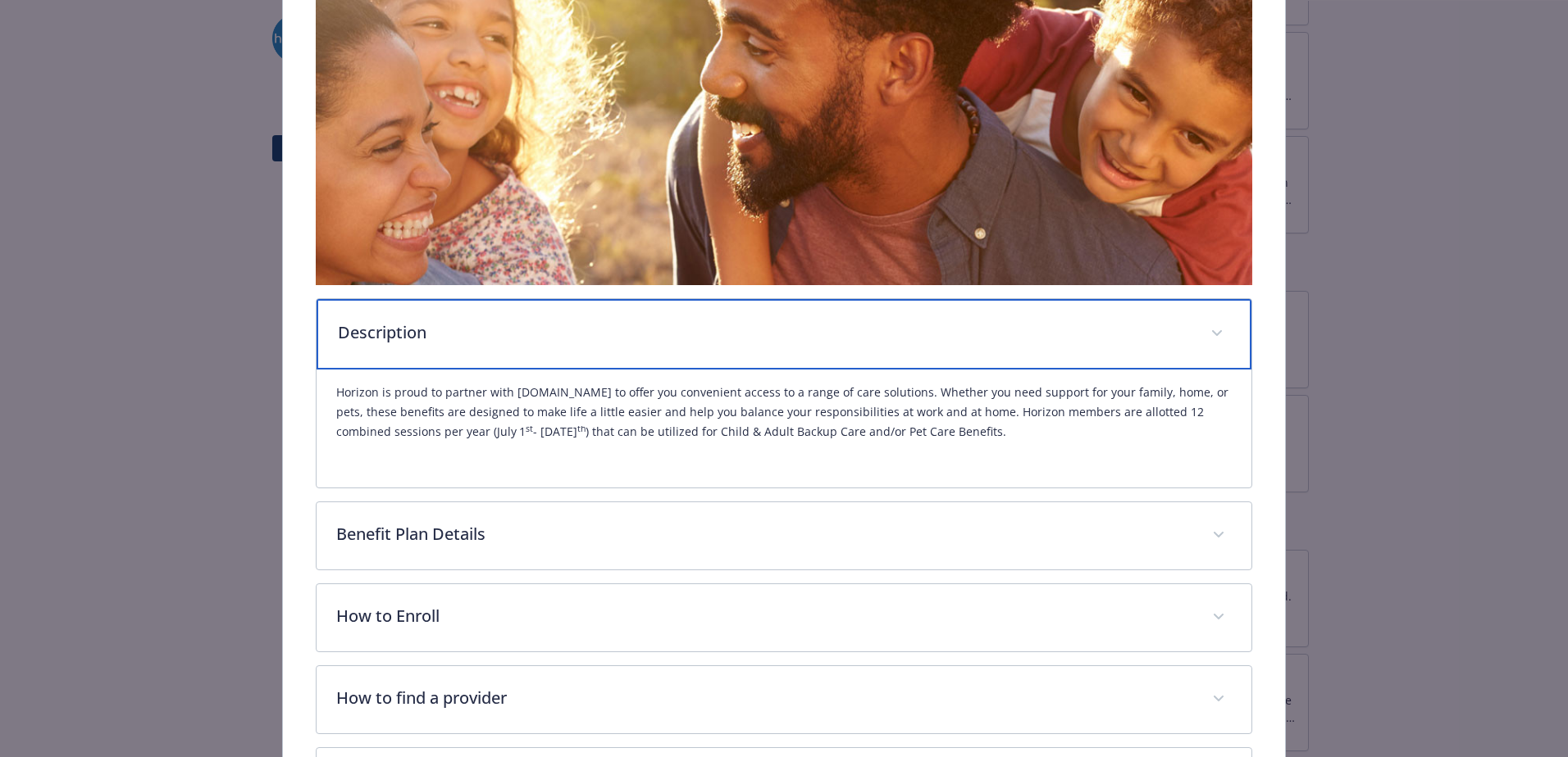
scroll to position [295, 0]
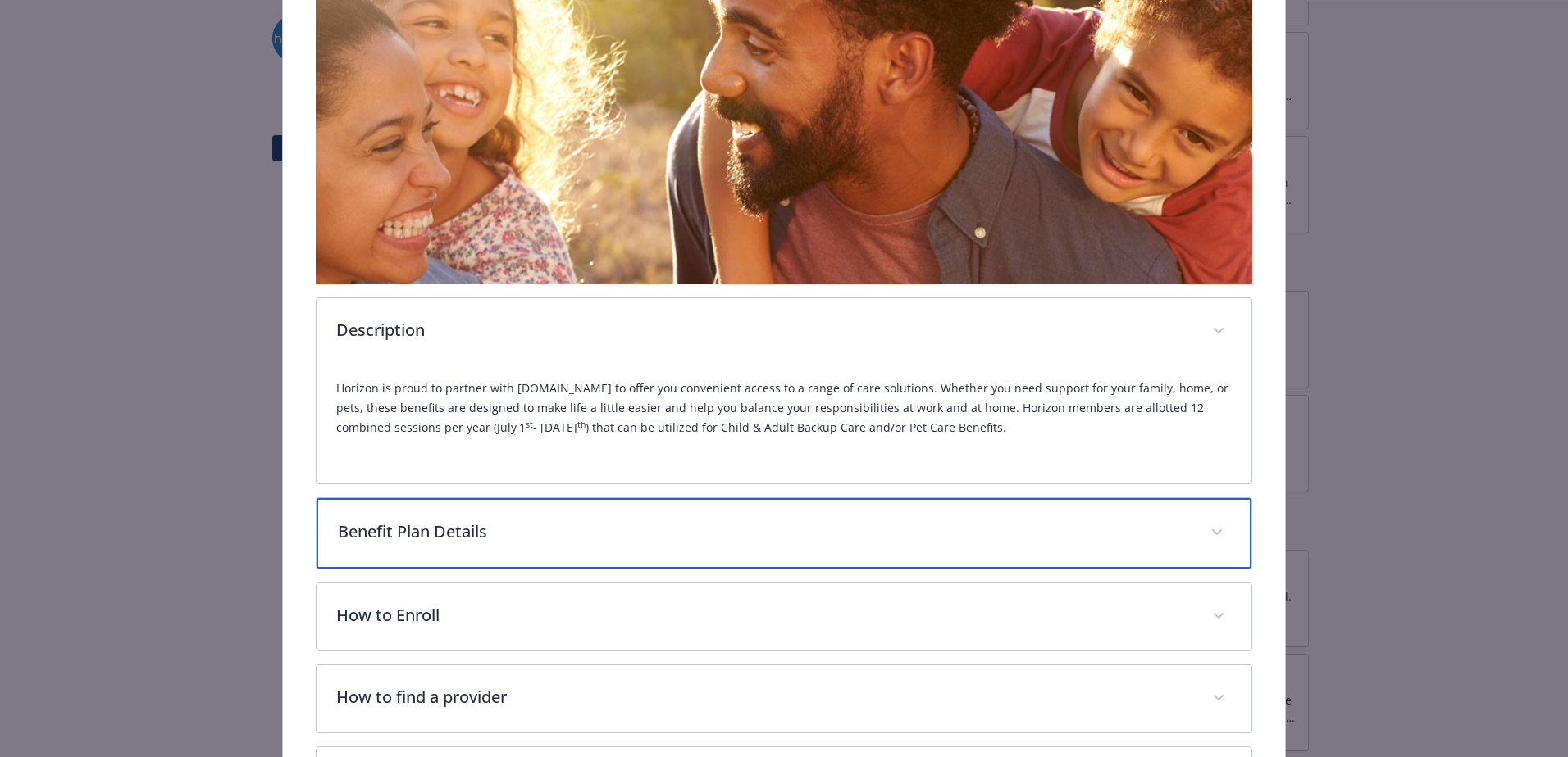
click at [887, 526] on p "Benefit Plan Details" at bounding box center [764, 531] width 853 height 25
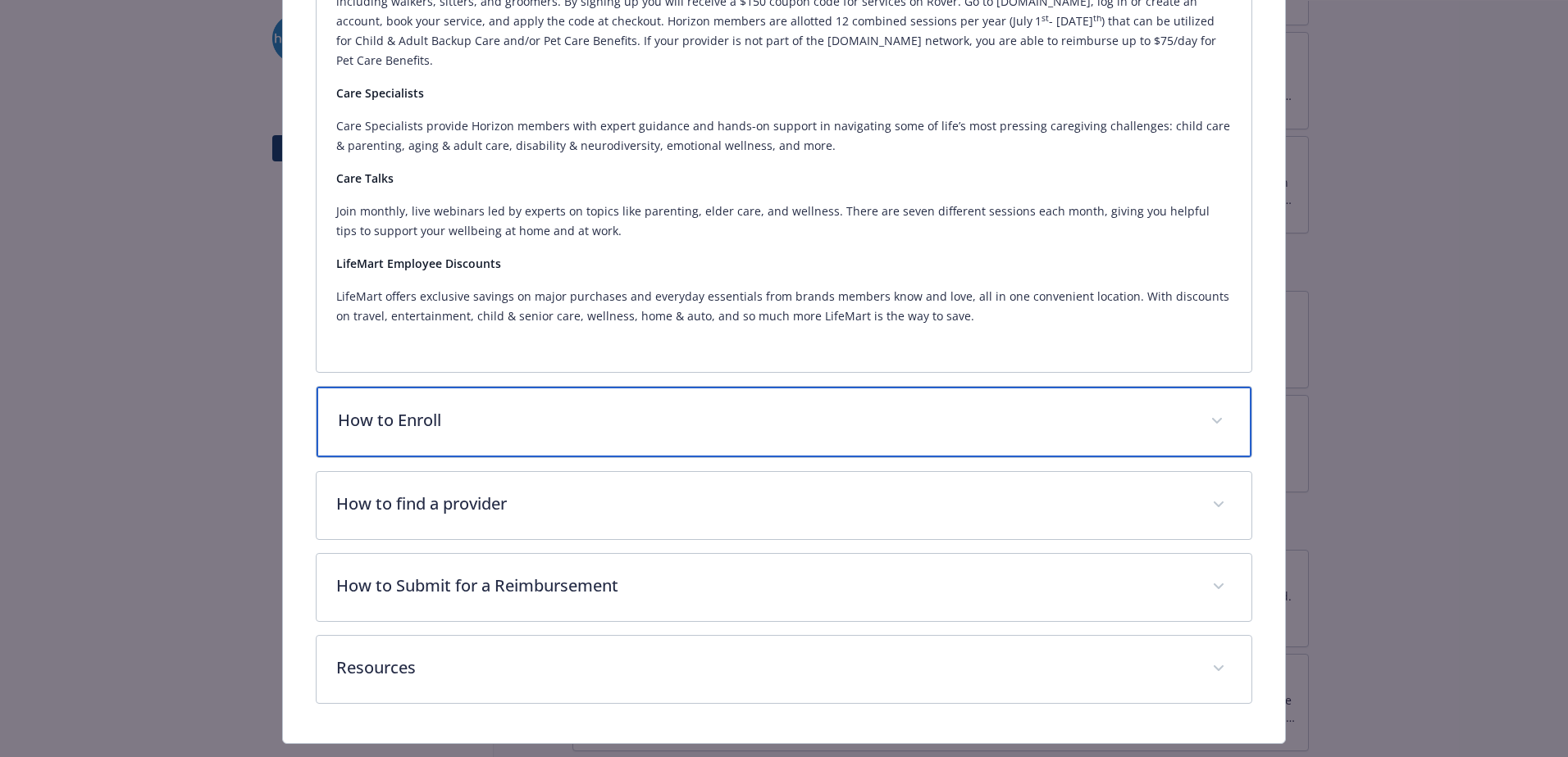
click at [526, 415] on div "How to Enroll" at bounding box center [784, 422] width 935 height 71
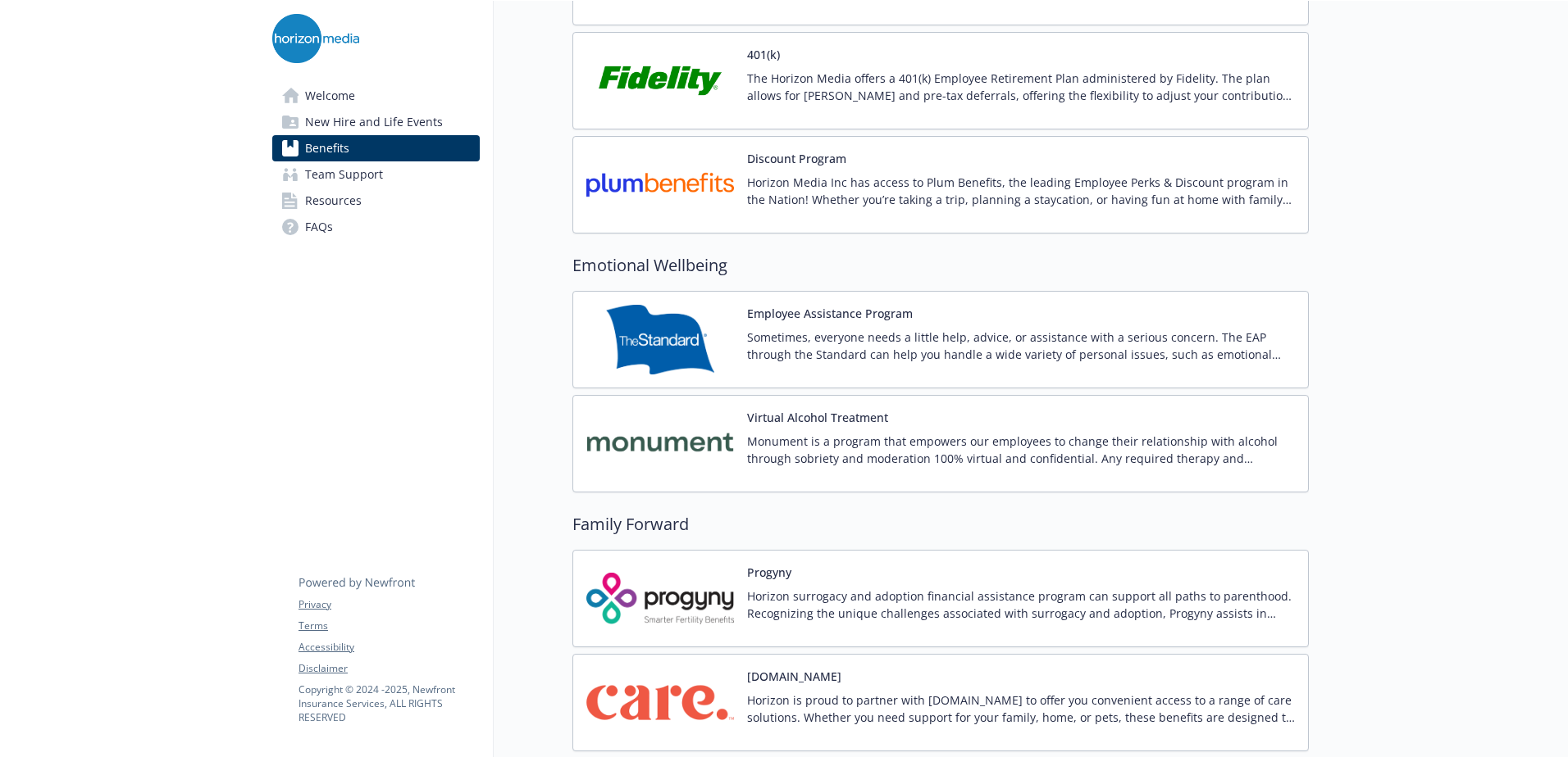
scroll to position [2951, 0]
